Goal: Obtain resource: Obtain resource

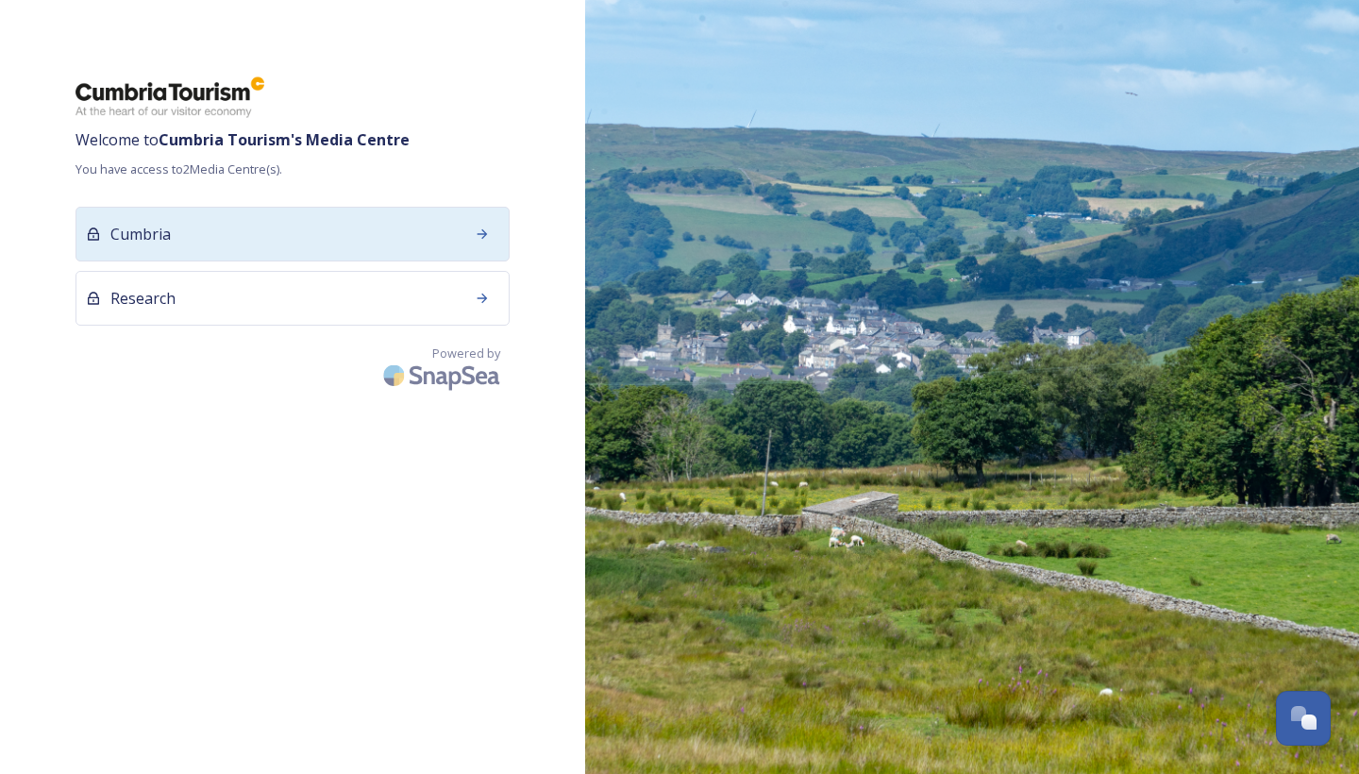
click at [461, 239] on div "Cumbria" at bounding box center [292, 234] width 434 height 55
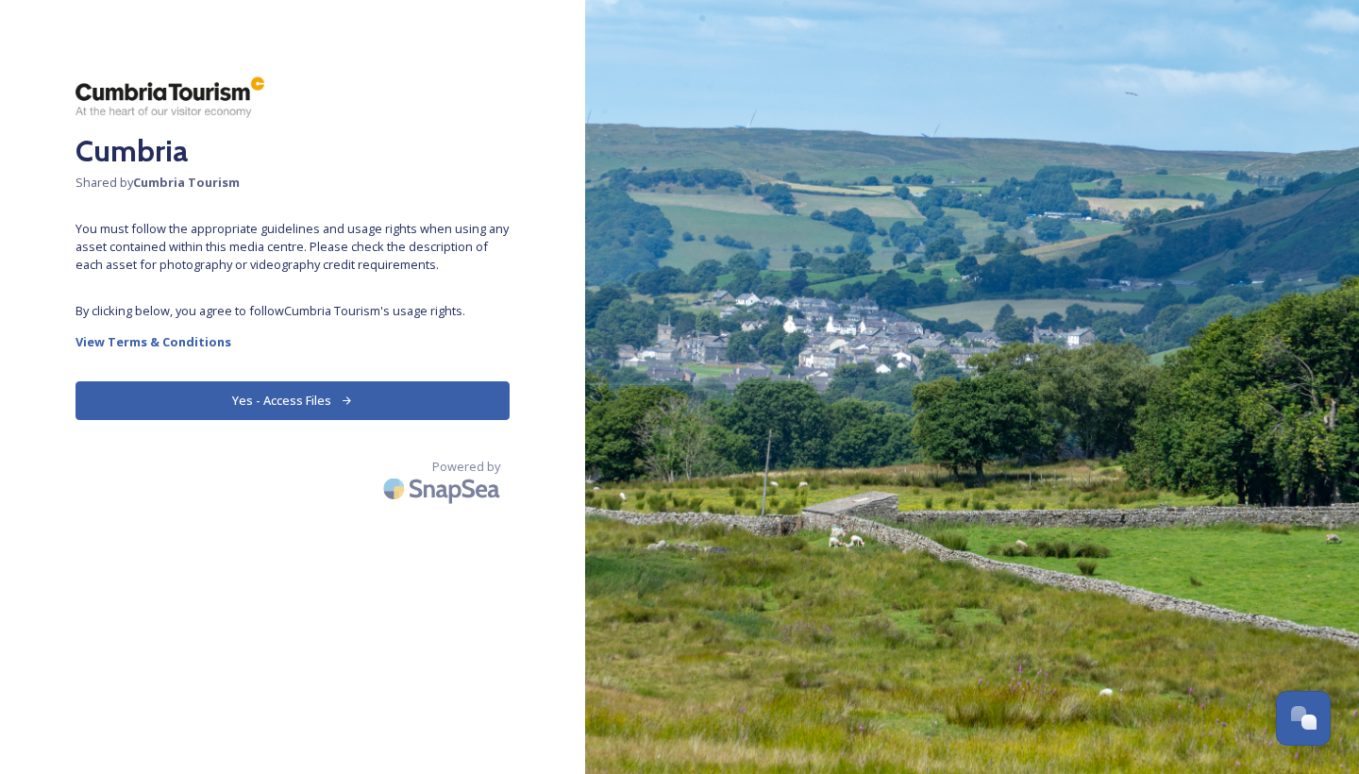
click at [309, 390] on button "Yes - Access Files" at bounding box center [292, 400] width 434 height 39
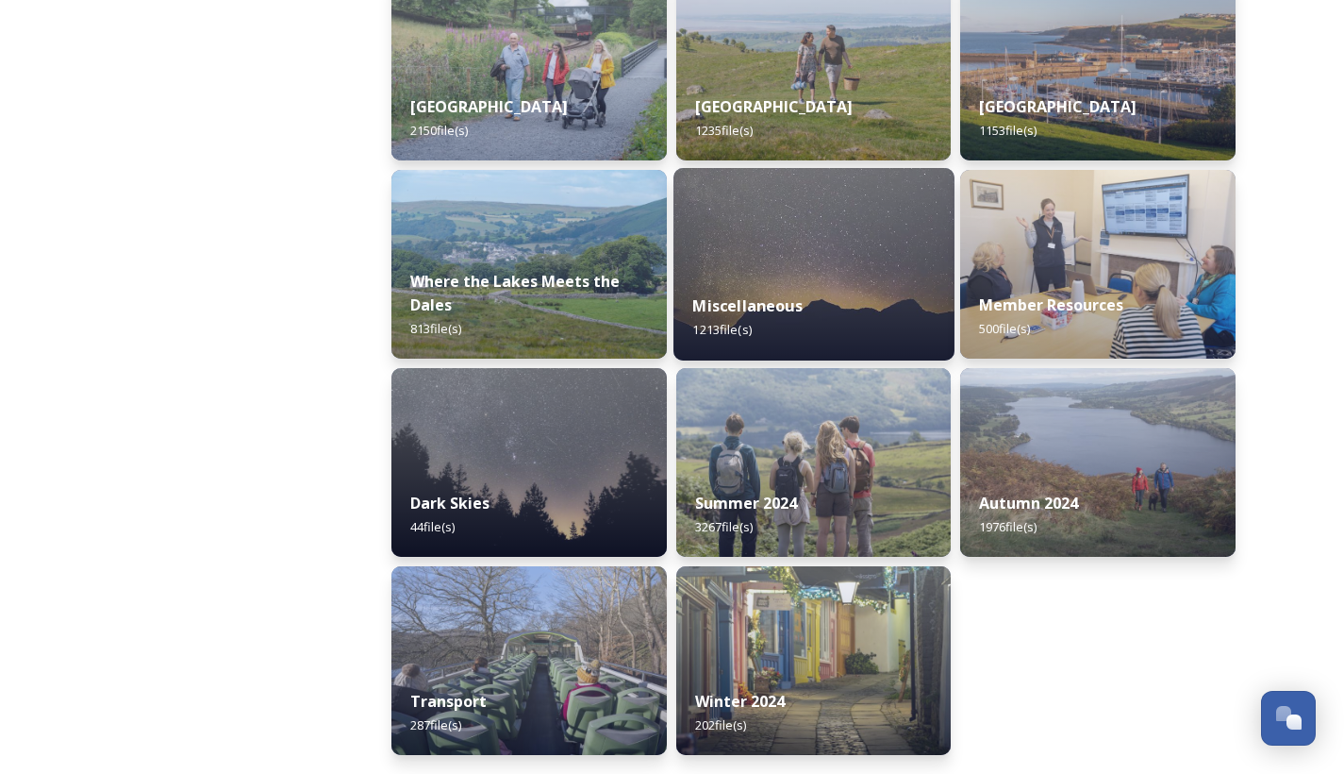
scroll to position [528, 0]
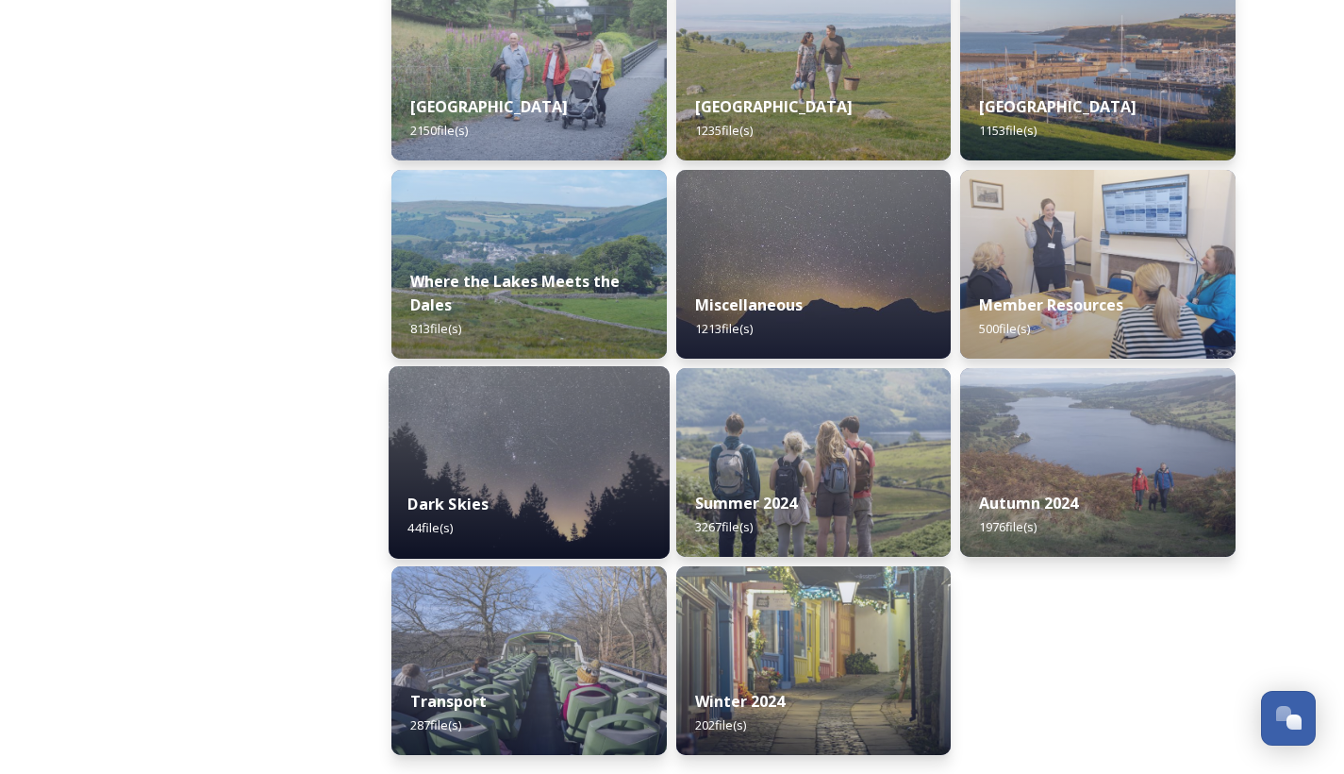
click at [551, 459] on img at bounding box center [529, 462] width 281 height 192
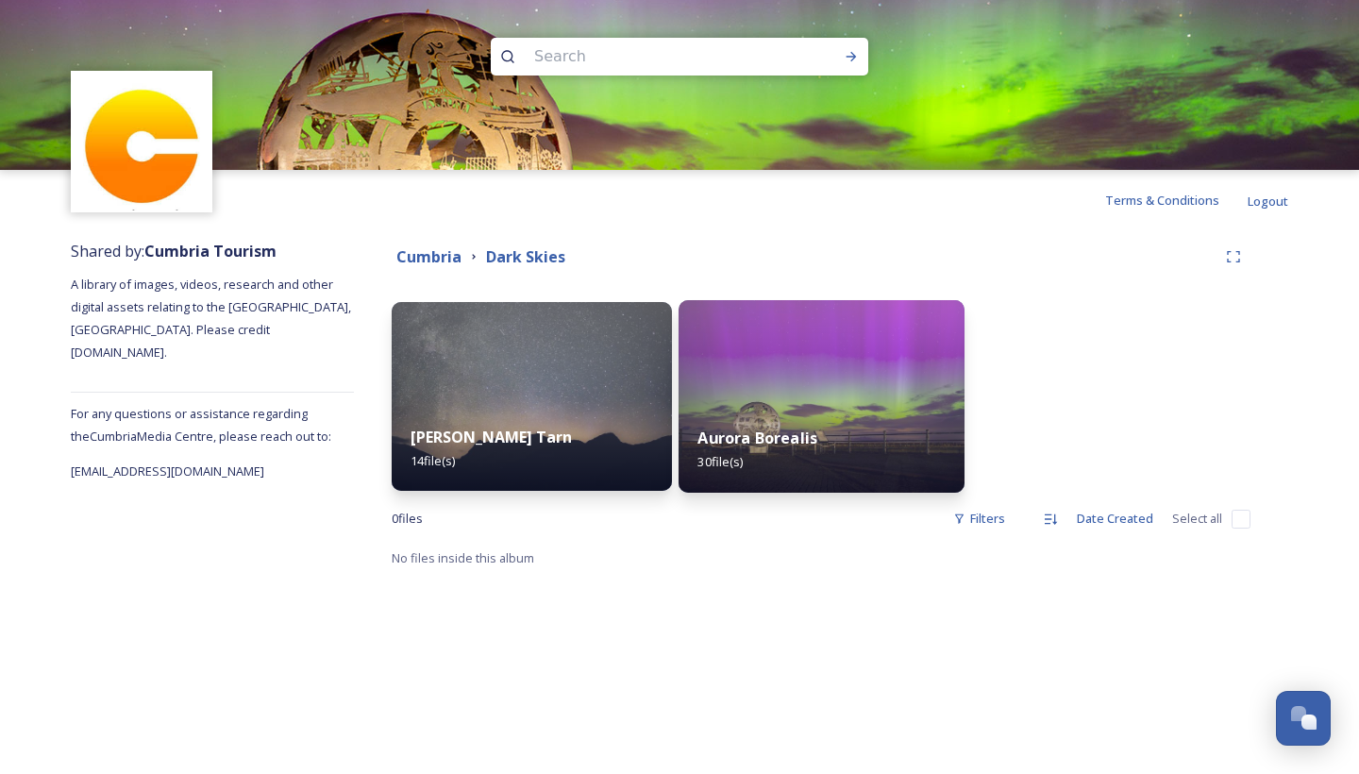
click at [747, 392] on img at bounding box center [821, 396] width 286 height 192
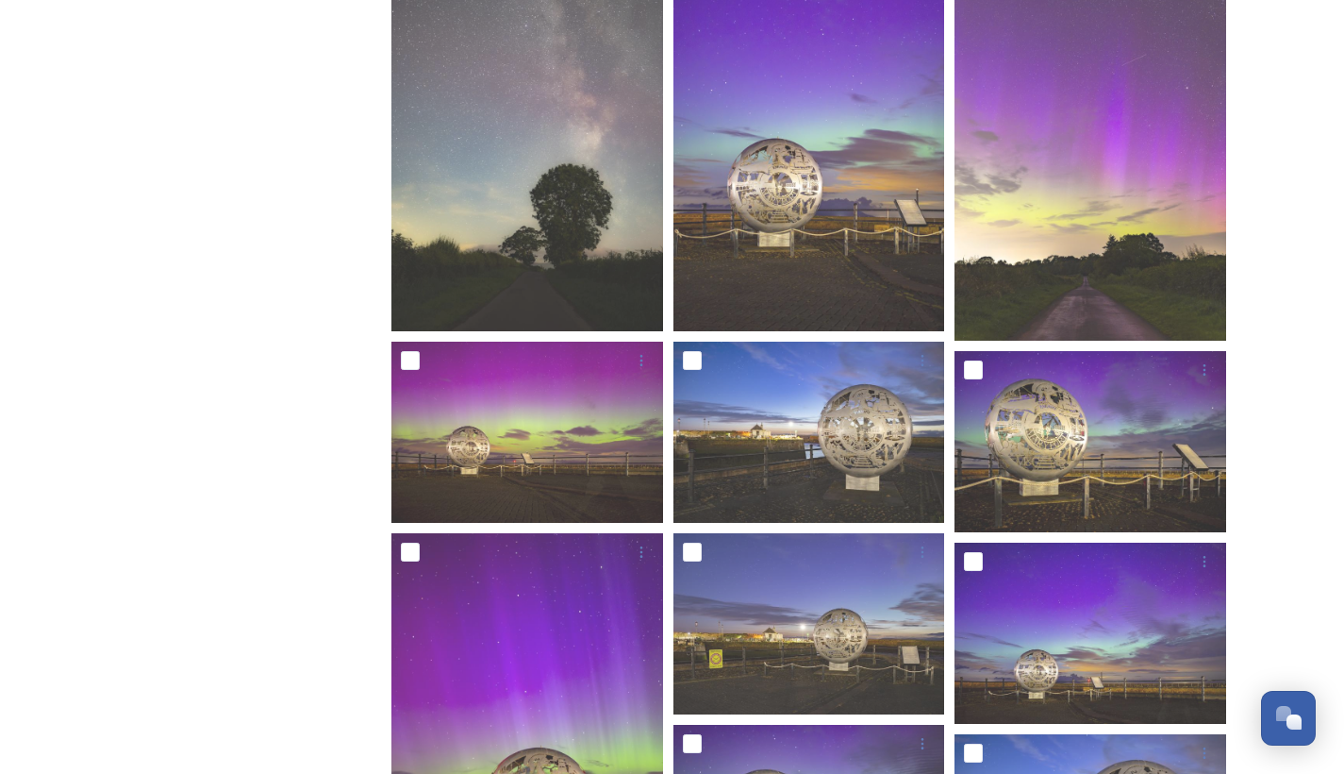
scroll to position [564, 0]
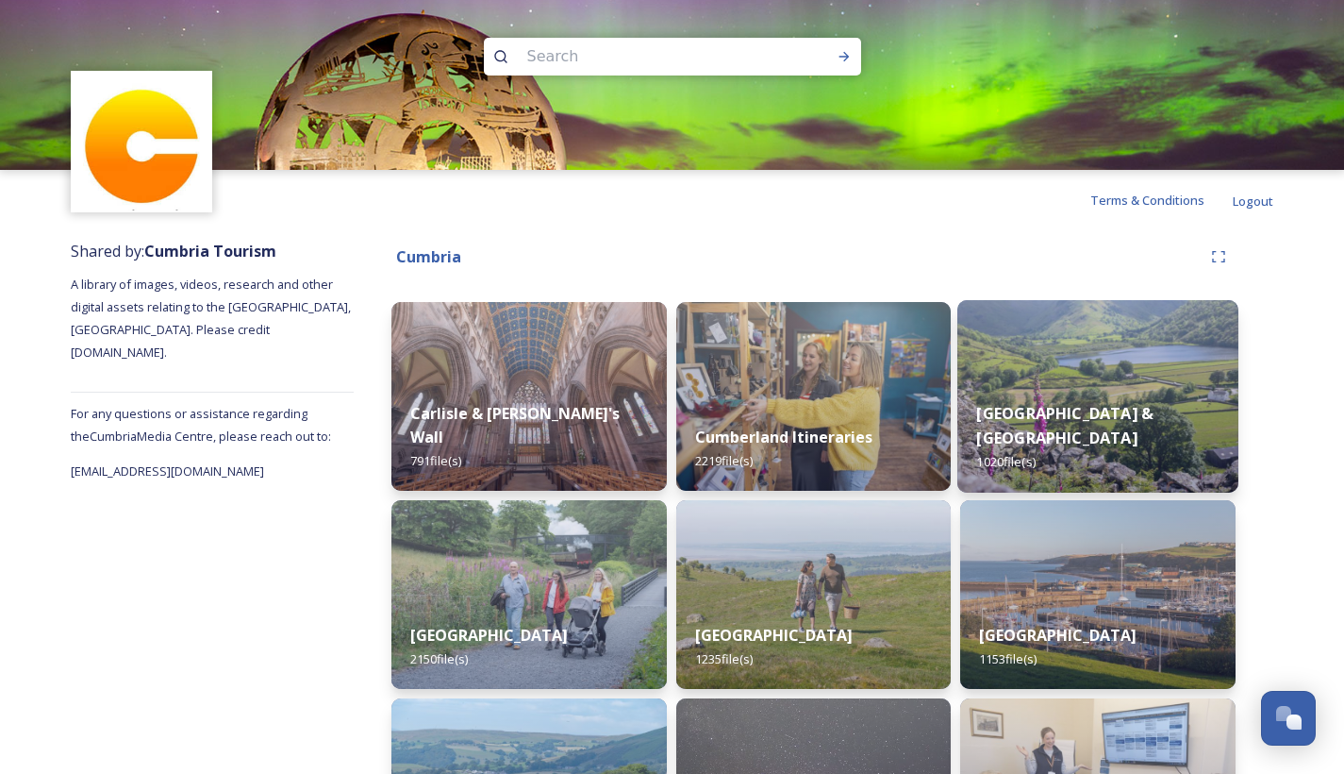
click at [1068, 425] on div "Eden Valley & North Pennines 1020 file(s)" at bounding box center [1098, 437] width 281 height 109
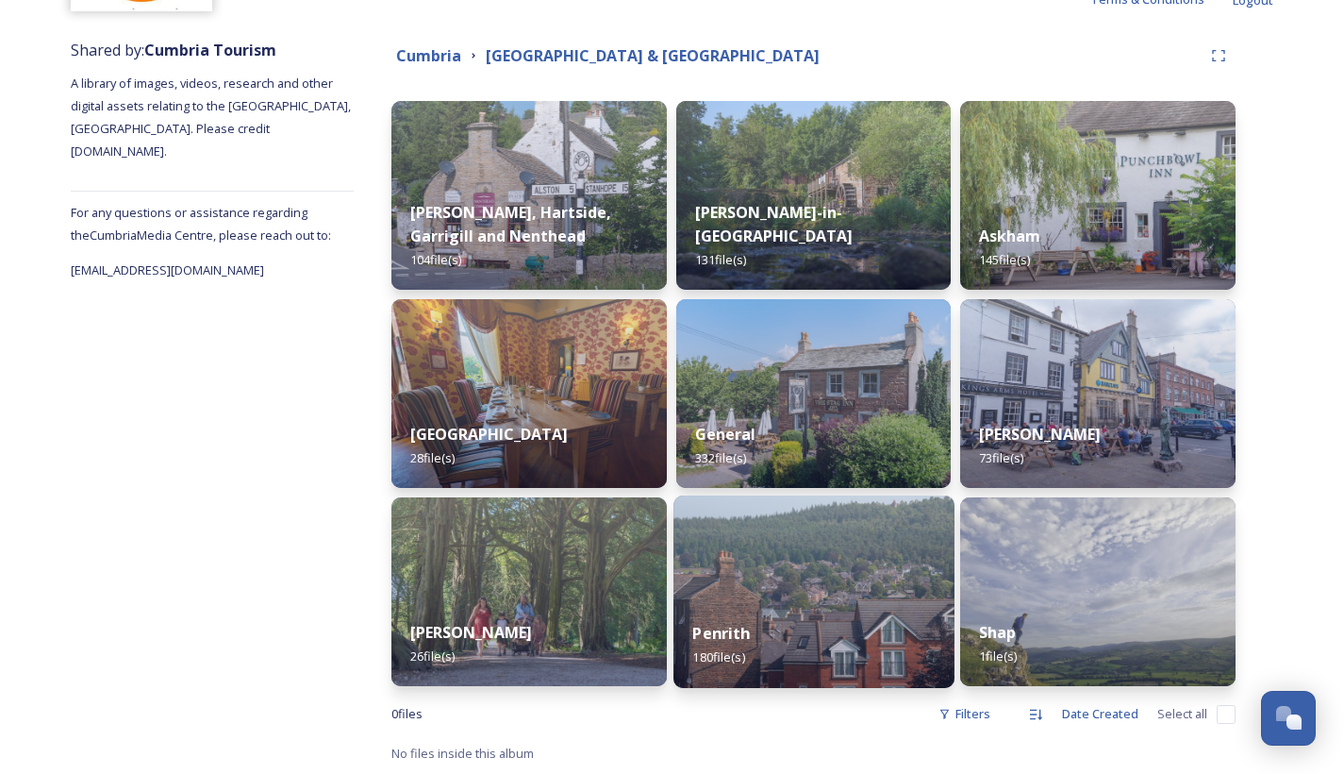
scroll to position [201, 0]
click at [845, 562] on img at bounding box center [814, 591] width 281 height 192
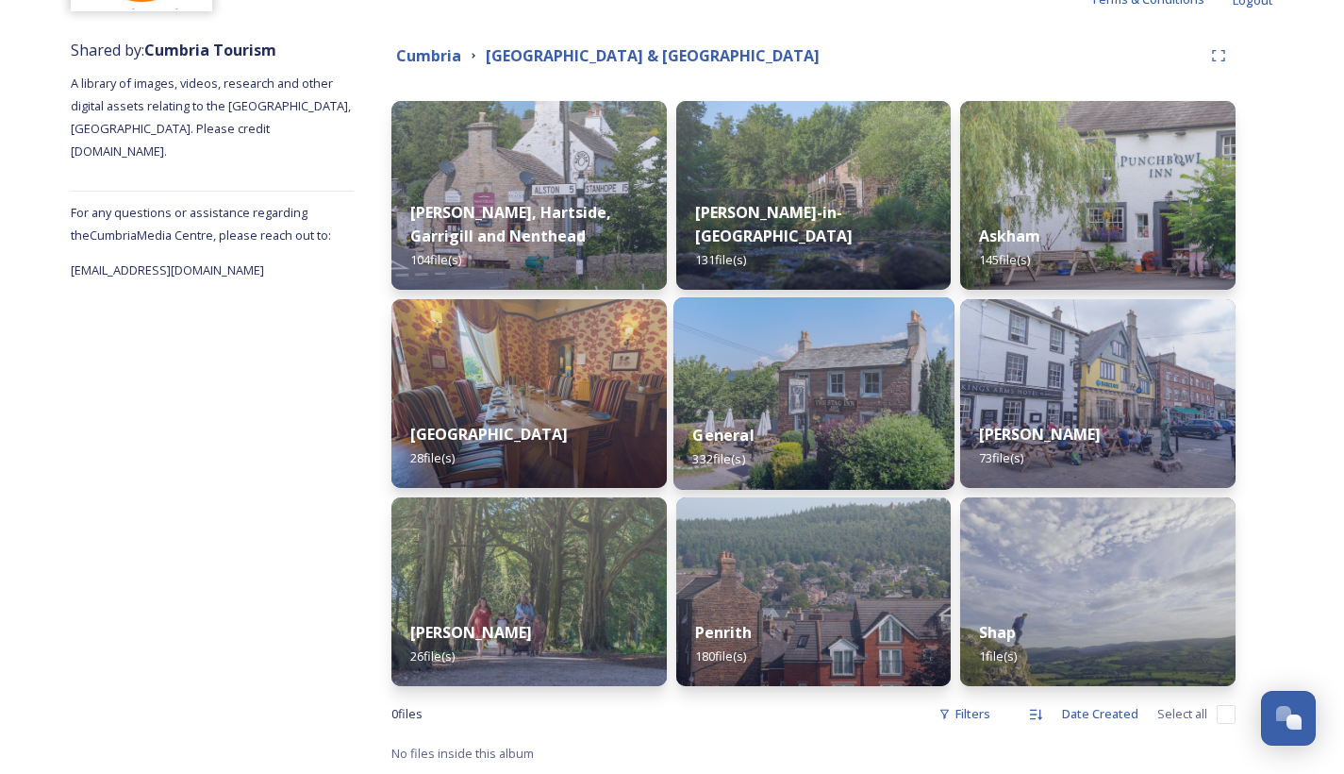
scroll to position [201, 0]
click at [743, 391] on img at bounding box center [814, 393] width 281 height 192
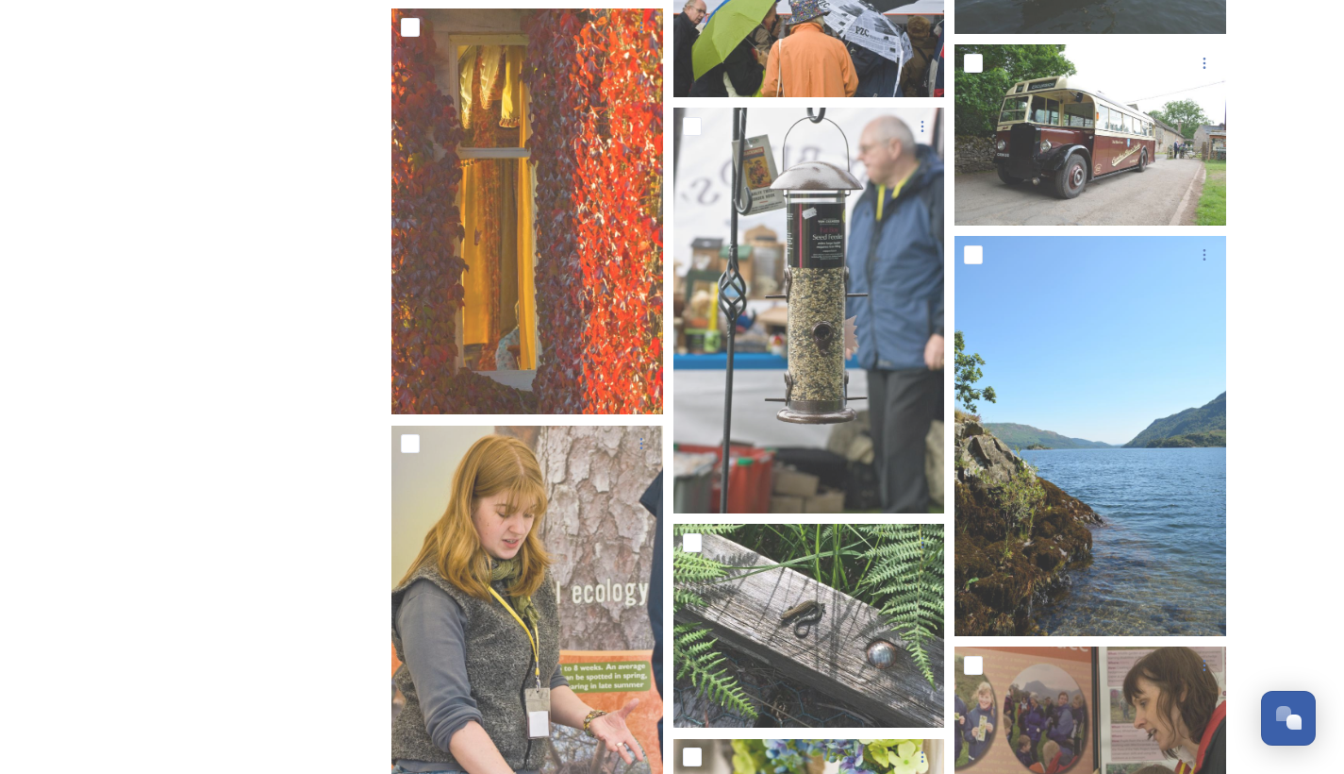
scroll to position [10295, 0]
